Goal: Find specific page/section: Find specific page/section

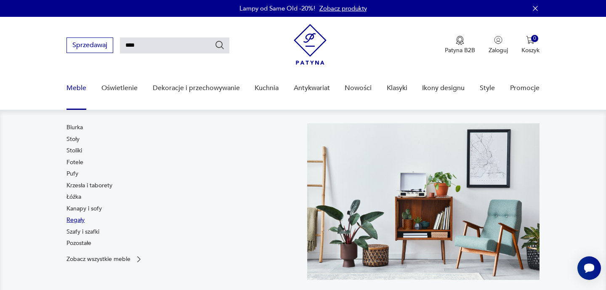
click at [76, 219] on link "Regały" at bounding box center [76, 220] width 18 height 8
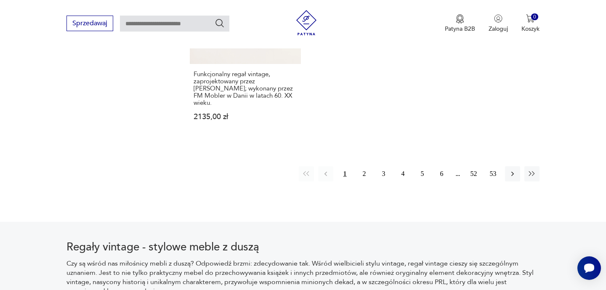
scroll to position [1449, 0]
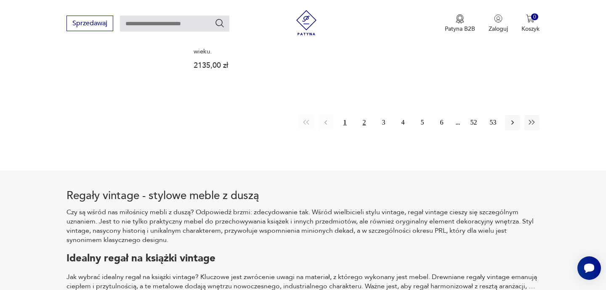
click at [366, 115] on button "2" at bounding box center [364, 122] width 15 height 15
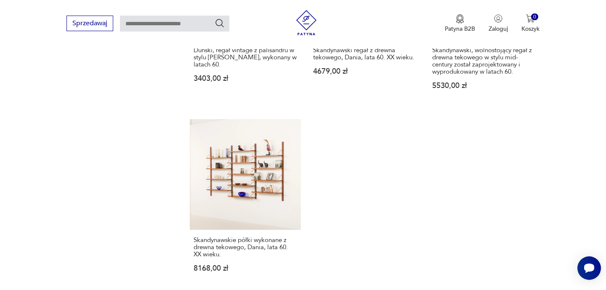
scroll to position [1343, 0]
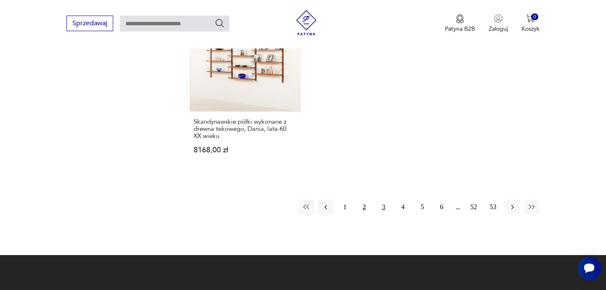
click at [384, 200] on button "3" at bounding box center [383, 207] width 15 height 15
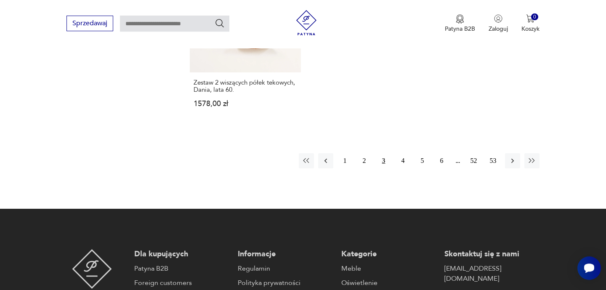
scroll to position [1370, 0]
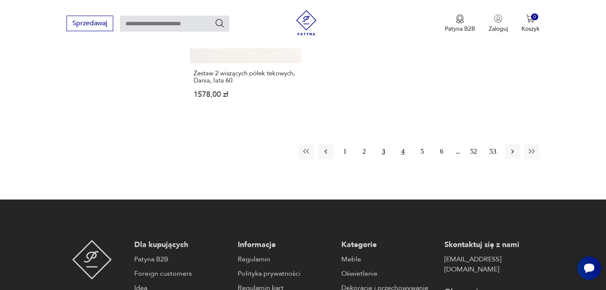
click at [404, 144] on button "4" at bounding box center [403, 151] width 15 height 15
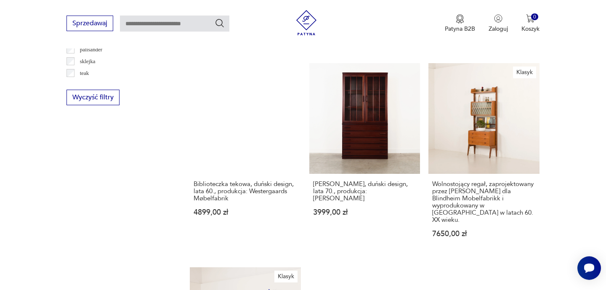
scroll to position [1114, 0]
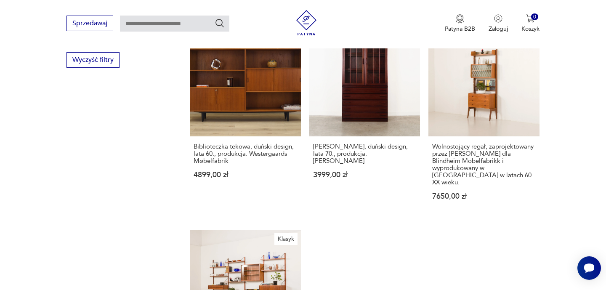
click at [136, 23] on input "text" at bounding box center [174, 24] width 109 height 16
type input "**********"
